Goal: Task Accomplishment & Management: Complete application form

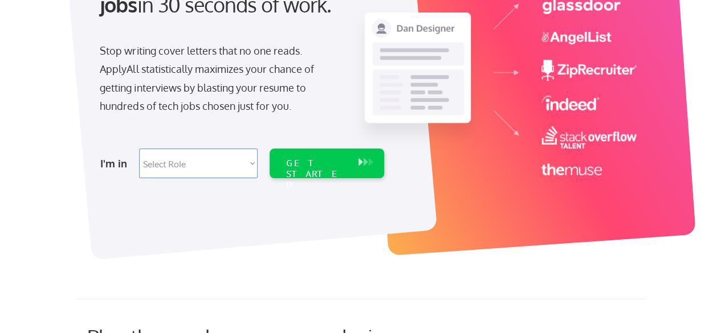
scroll to position [170, 0]
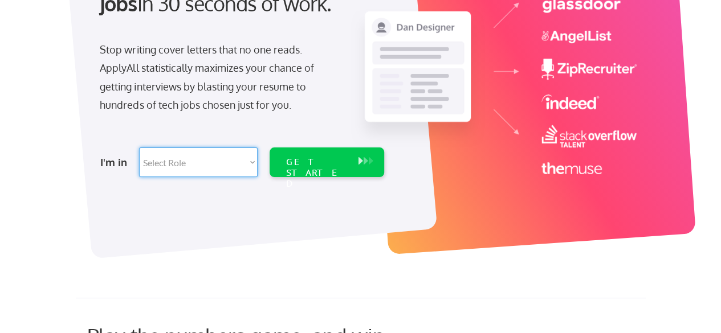
click at [236, 166] on select "Select Role Software Engineering Product Management Customer Success Sales UI/U…" at bounding box center [198, 163] width 118 height 30
select select ""hr_recruiting""
click at [139, 148] on select "Select Role Software Engineering Product Management Customer Success Sales UI/U…" at bounding box center [198, 163] width 118 height 30
select select ""hr_recruiting""
click at [181, 169] on select "Select Role Software Engineering Product Management Customer Success Sales UI/U…" at bounding box center [198, 163] width 118 height 30
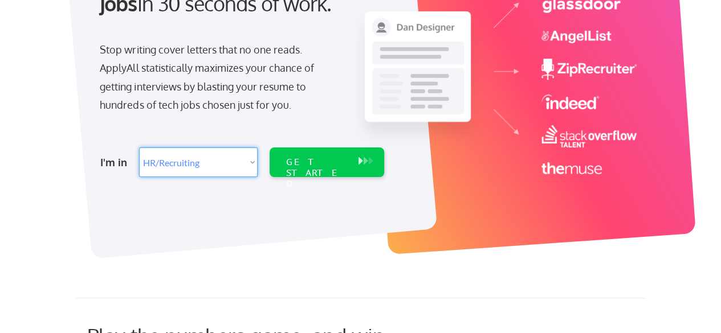
select select ""data_science___analytics""
click at [139, 148] on select "Select Role Software Engineering Product Management Customer Success Sales UI/U…" at bounding box center [198, 163] width 118 height 30
select select ""data_science___analytics""
click at [292, 164] on div "GET STARTED" at bounding box center [315, 173] width 61 height 33
